Goal: Find contact information: Find contact information

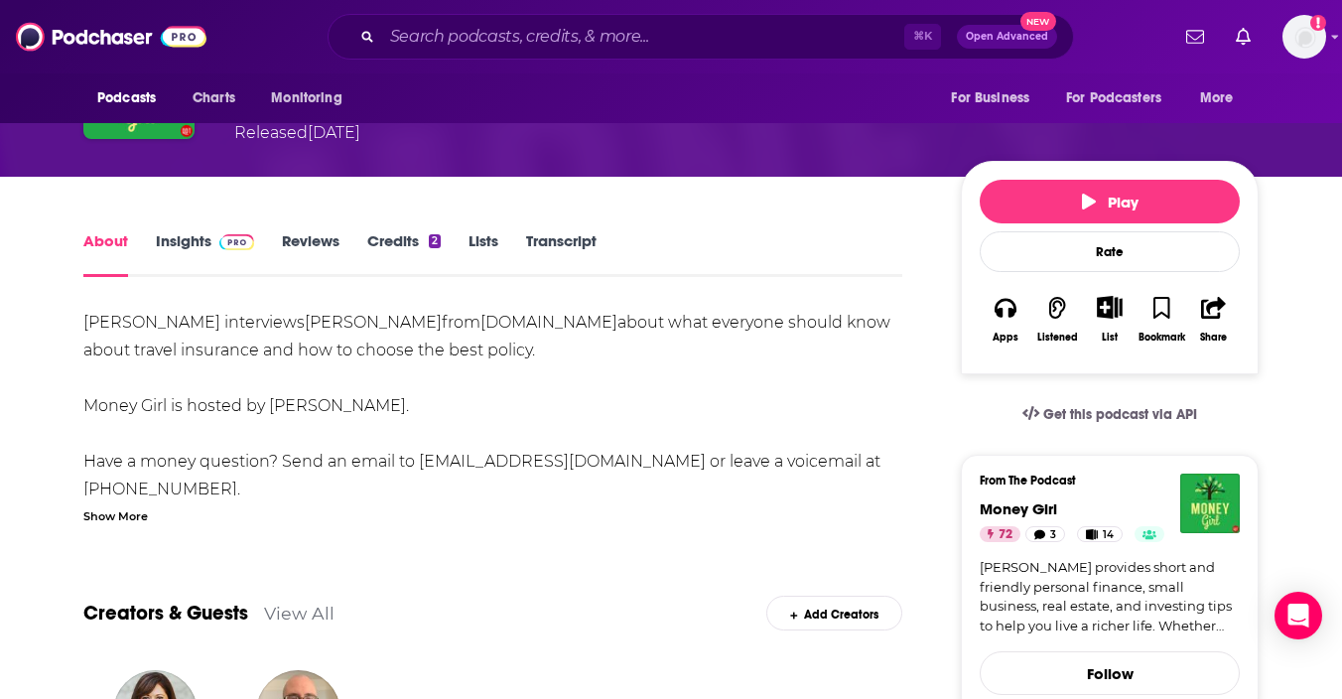
scroll to position [212, 0]
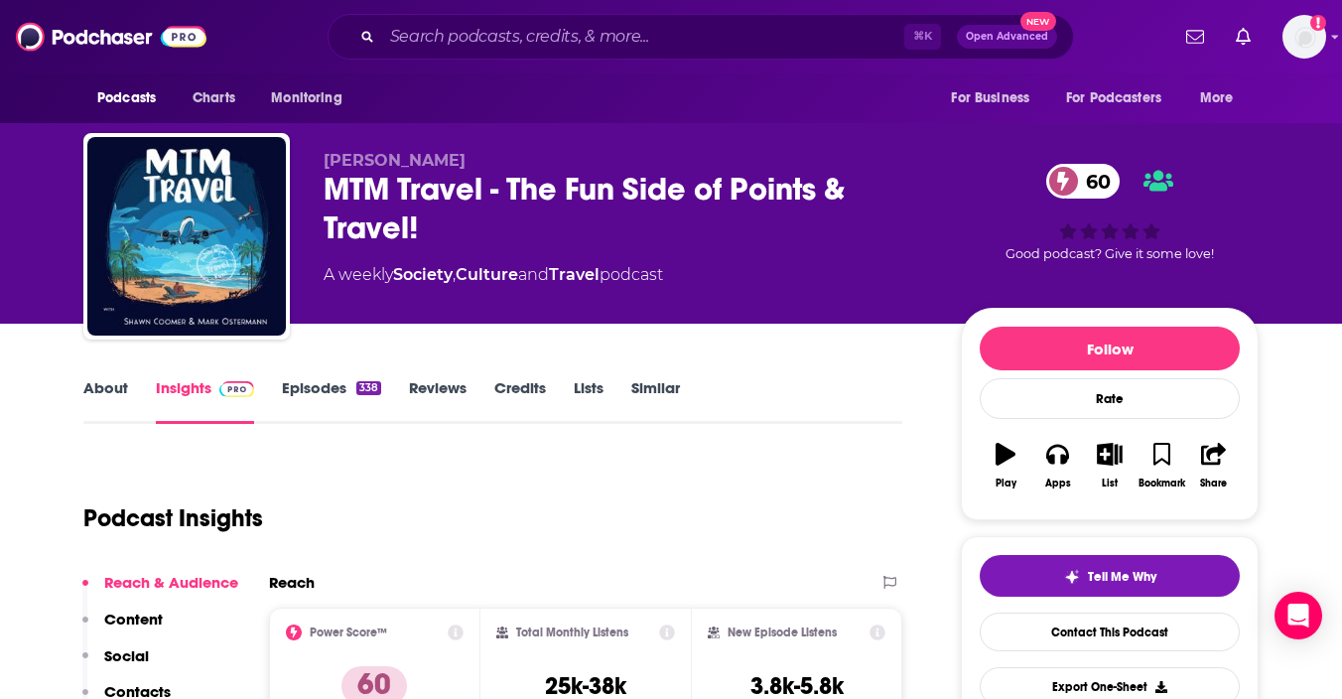
click at [331, 376] on div "About Insights Episodes 338 Reviews Credits Lists Similar" at bounding box center [492, 399] width 819 height 49
click at [338, 392] on link "Episodes 338" at bounding box center [331, 401] width 99 height 46
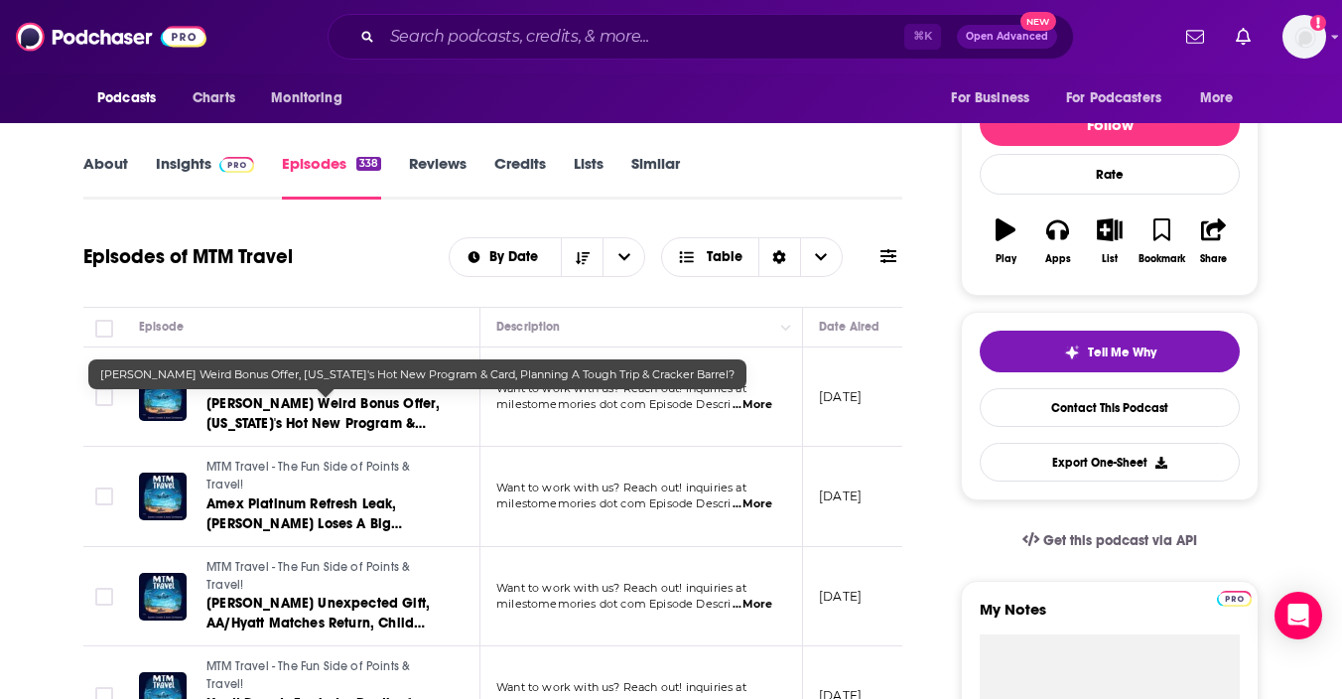
scroll to position [225, 0]
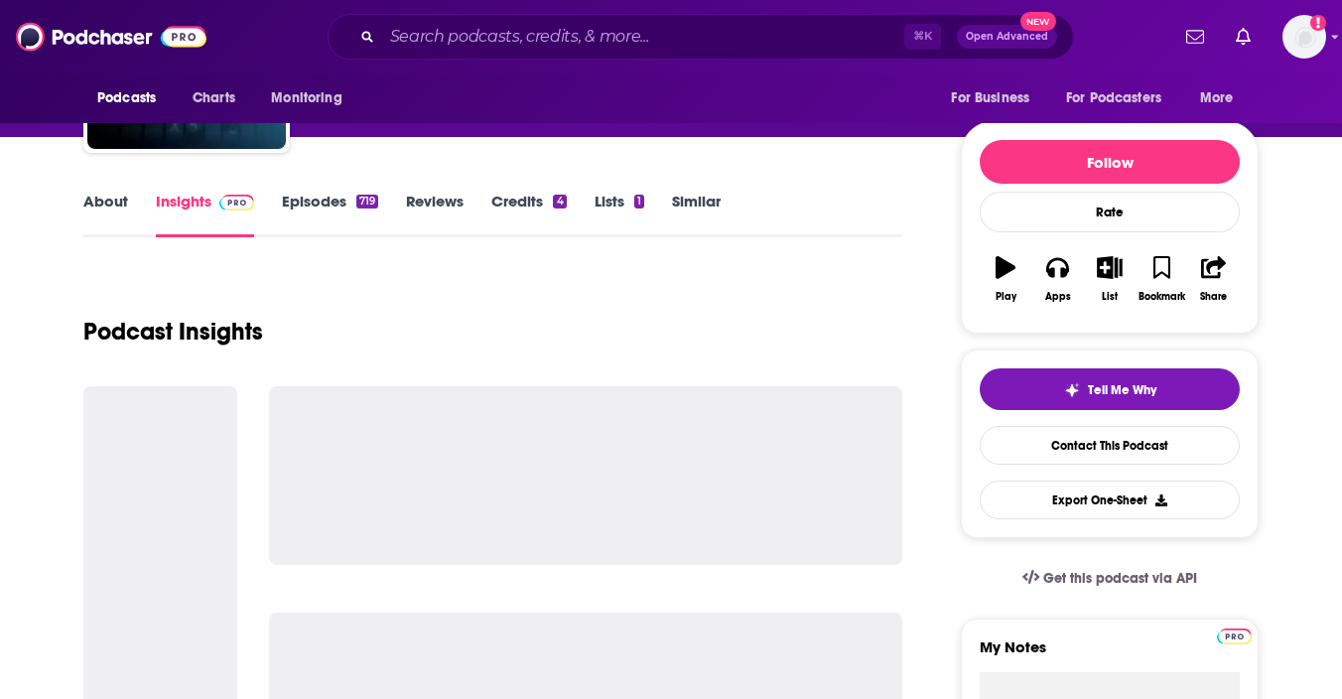
scroll to position [196, 0]
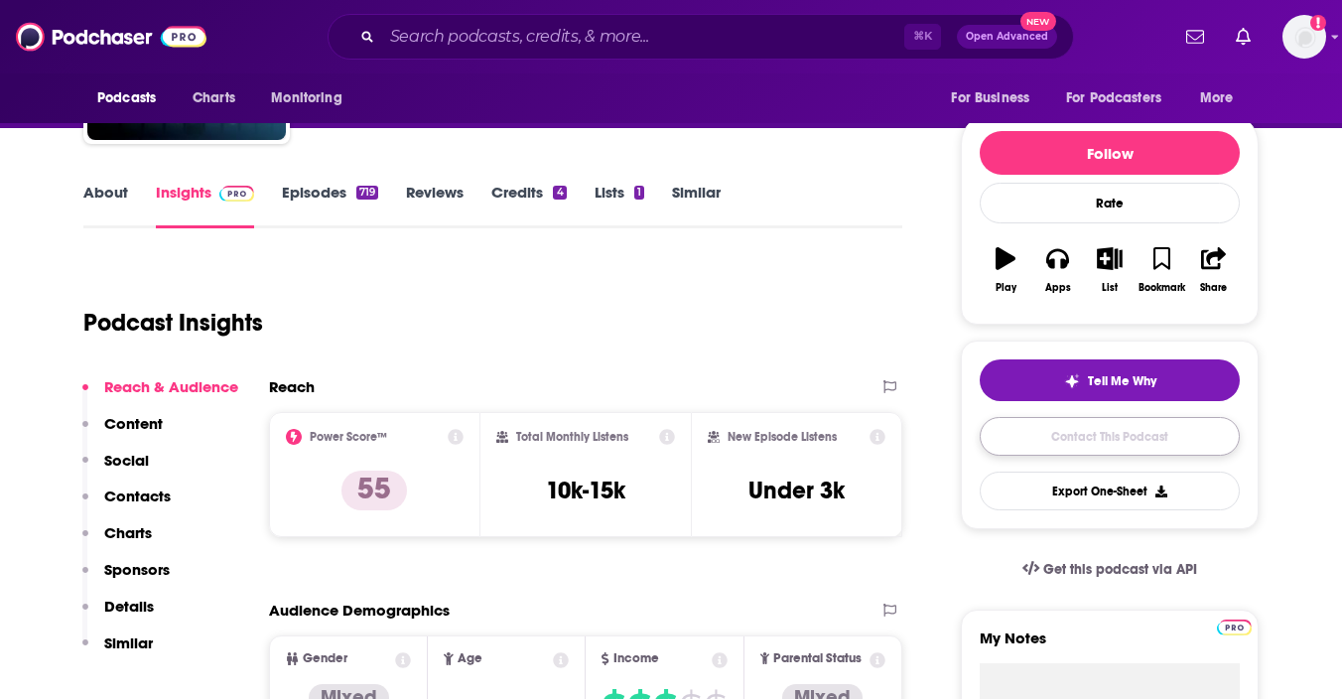
click at [1074, 439] on link "Contact This Podcast" at bounding box center [1110, 436] width 260 height 39
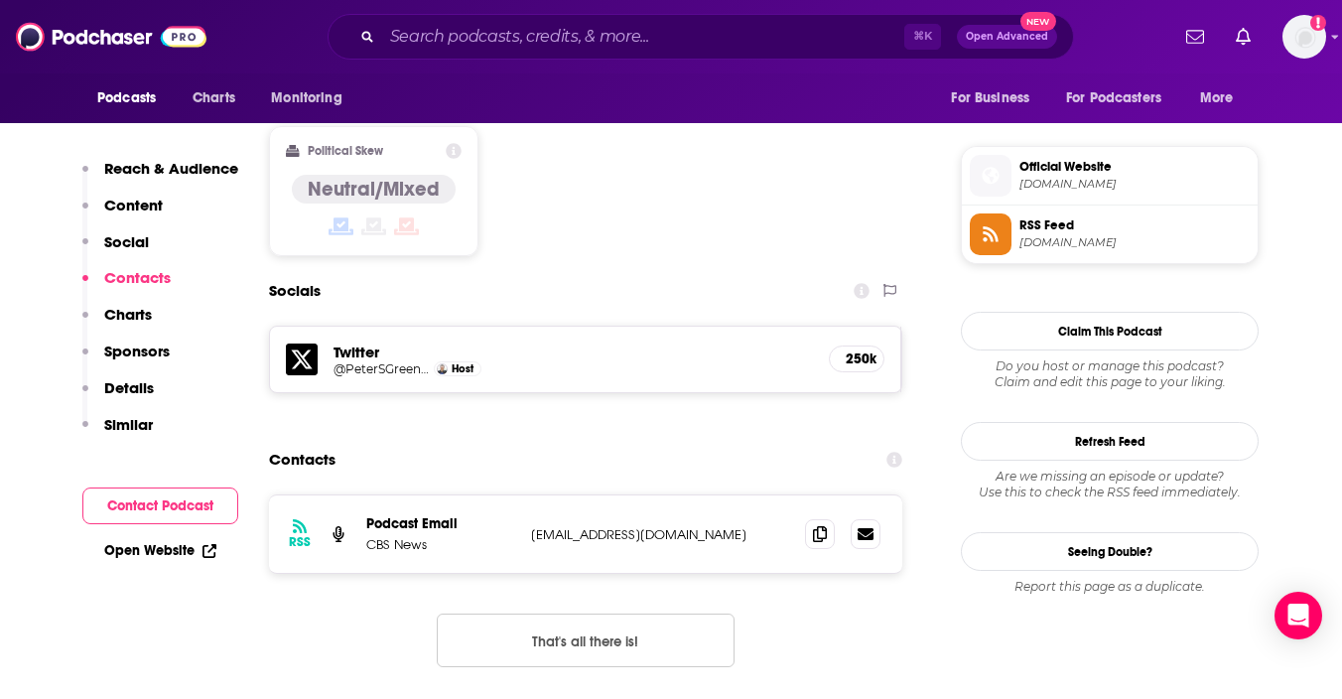
scroll to position [1546, 0]
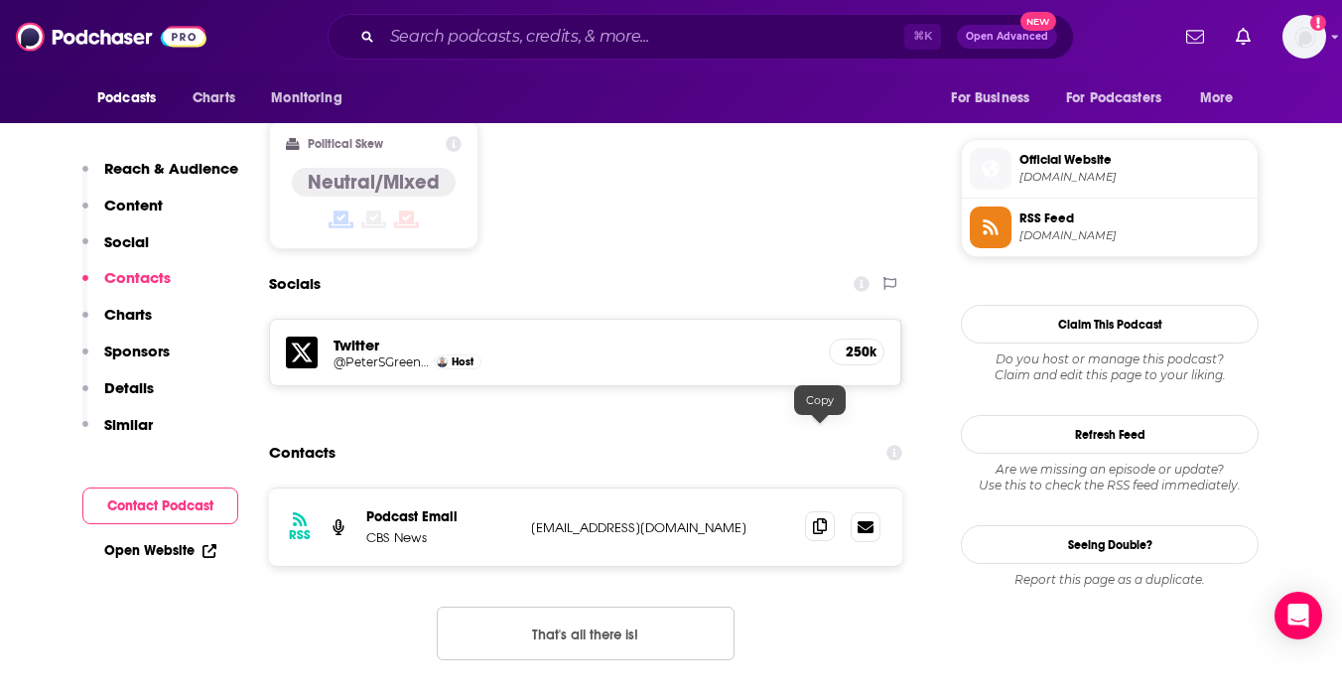
click at [825, 518] on icon at bounding box center [820, 526] width 14 height 16
